Goal: Task Accomplishment & Management: Manage account settings

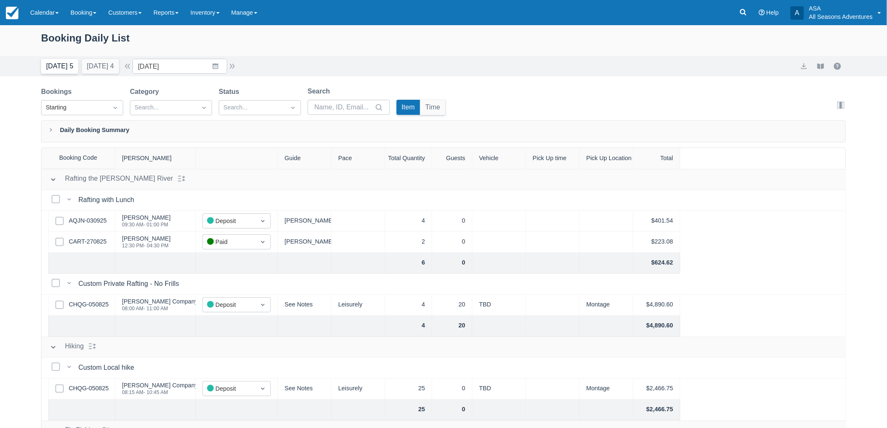
click at [53, 65] on button "[DATE] 5" at bounding box center [59, 66] width 37 height 15
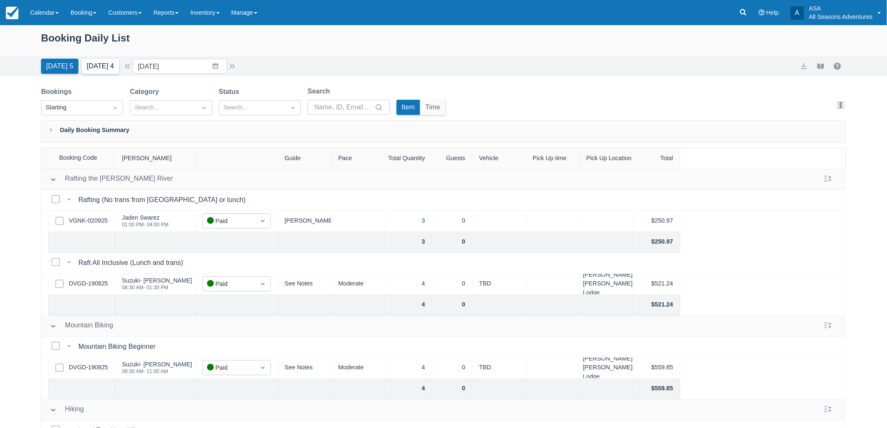
click at [106, 68] on button "[DATE] 4" at bounding box center [100, 66] width 37 height 15
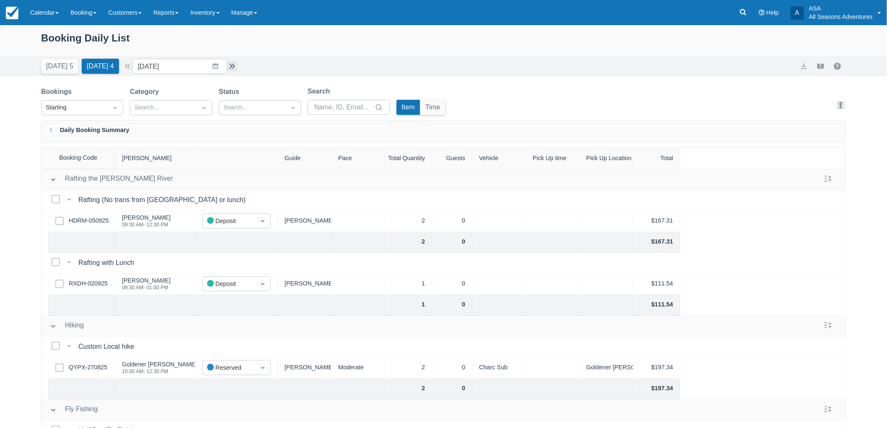
click at [233, 64] on button "button" at bounding box center [232, 66] width 10 height 10
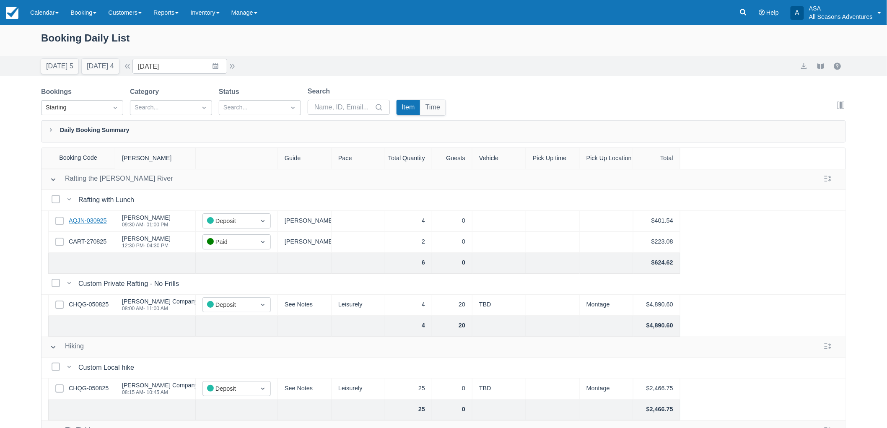
click at [95, 220] on link "AQJN-030925" at bounding box center [88, 220] width 38 height 9
click at [91, 244] on link "CART-270825" at bounding box center [88, 241] width 38 height 9
click at [62, 69] on button "[DATE] 5" at bounding box center [59, 66] width 37 height 15
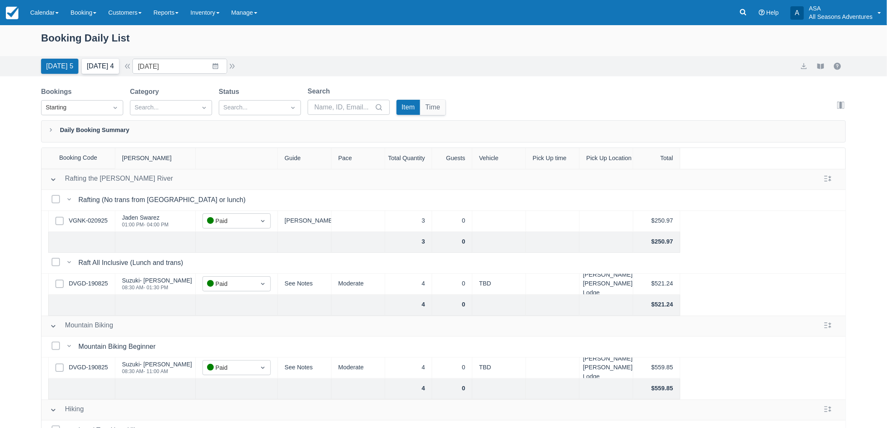
click at [103, 65] on button "[DATE] 4" at bounding box center [100, 66] width 37 height 15
type input "[DATE]"
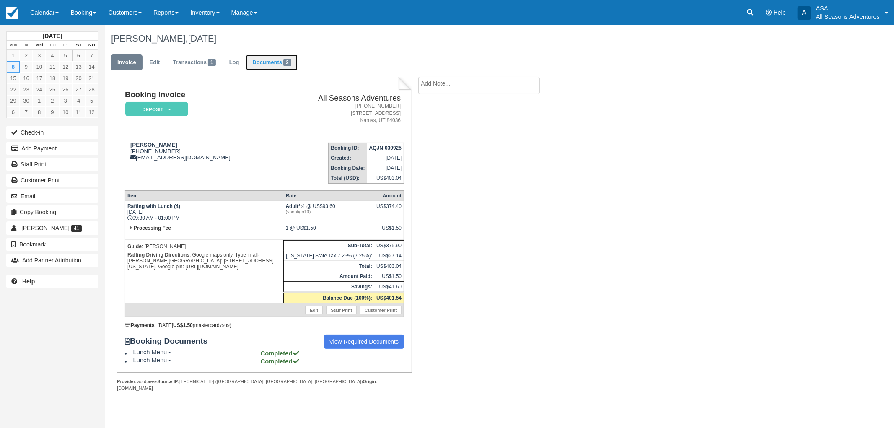
click at [274, 62] on link "Documents 2" at bounding box center [271, 62] width 51 height 16
